Goal: Navigation & Orientation: Find specific page/section

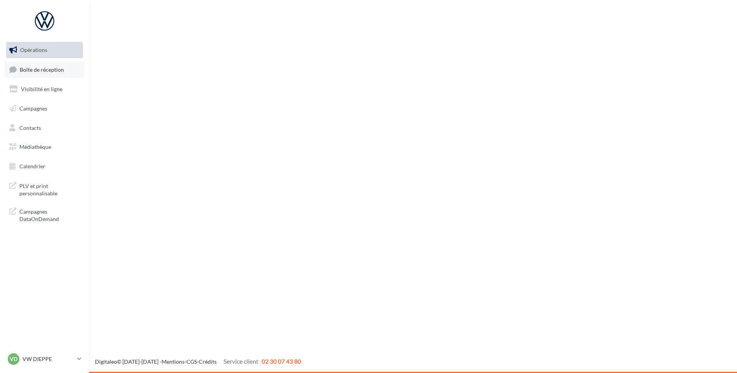
click at [45, 74] on link "Boîte de réception" at bounding box center [45, 69] width 80 height 17
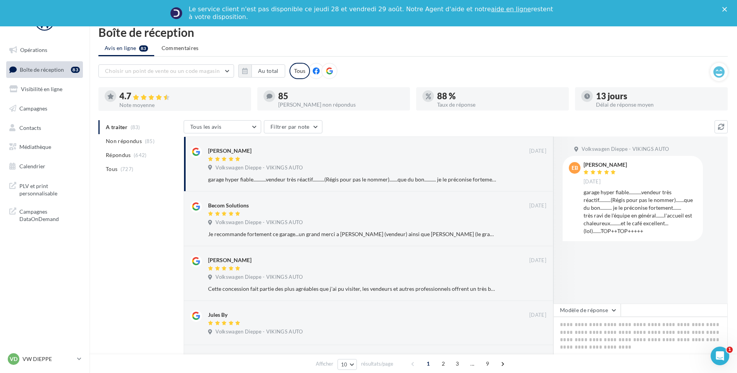
click at [38, 370] on div "VD VW DIEPPE vw-die-vau" at bounding box center [44, 362] width 89 height 21
drag, startPoint x: 40, startPoint y: 361, endPoint x: 41, endPoint y: 350, distance: 11.2
click at [42, 358] on p "VW DIEPPE" at bounding box center [48, 359] width 52 height 8
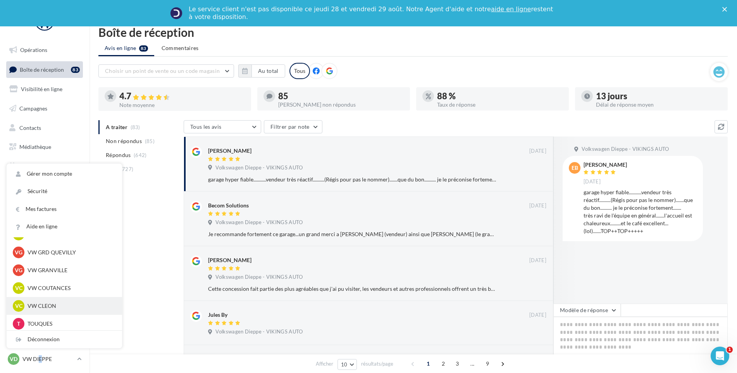
scroll to position [155, 0]
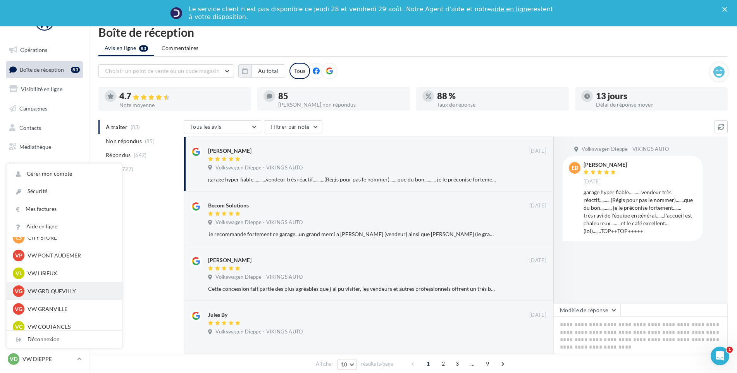
click at [69, 287] on p "VW GRD QUEVILLY" at bounding box center [70, 291] width 85 height 8
